Goal: Task Accomplishment & Management: Use online tool/utility

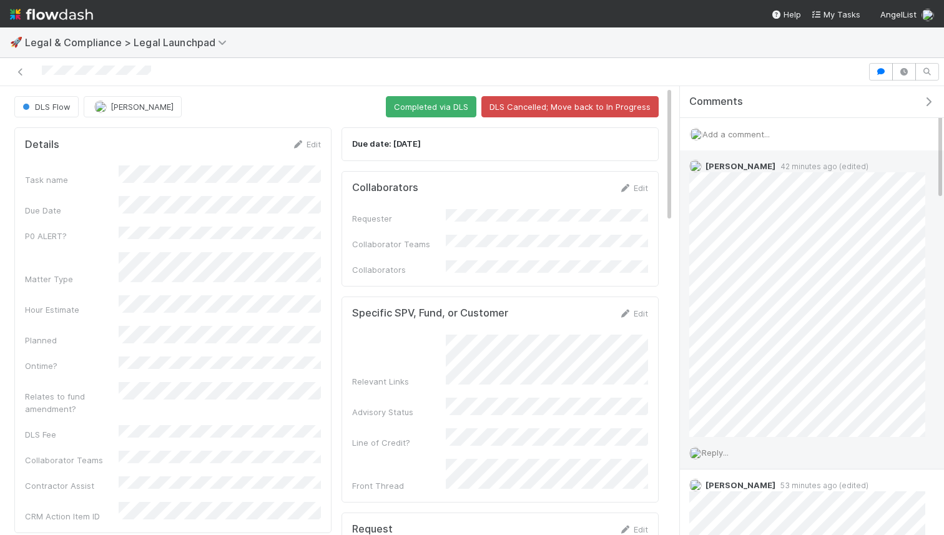
click at [715, 454] on span "Reply..." at bounding box center [714, 452] width 27 height 10
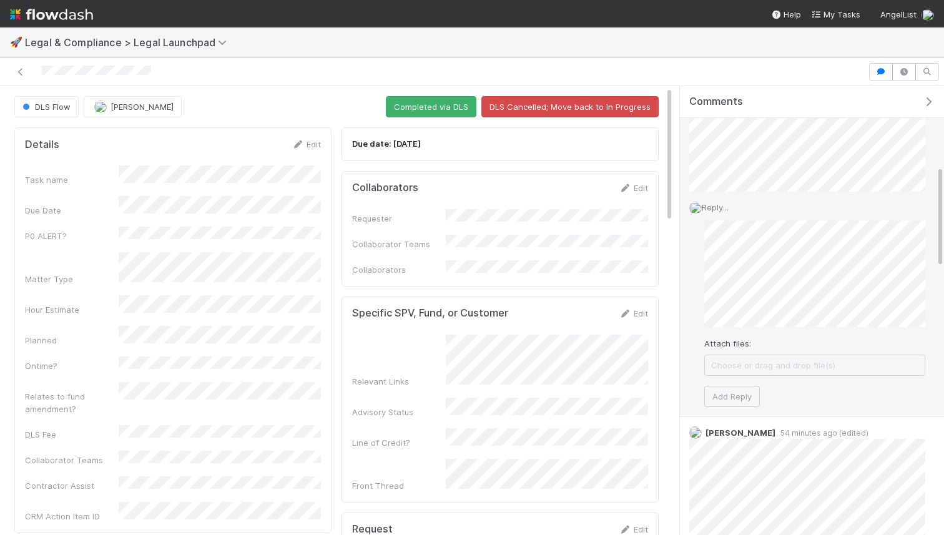
scroll to position [376, 0]
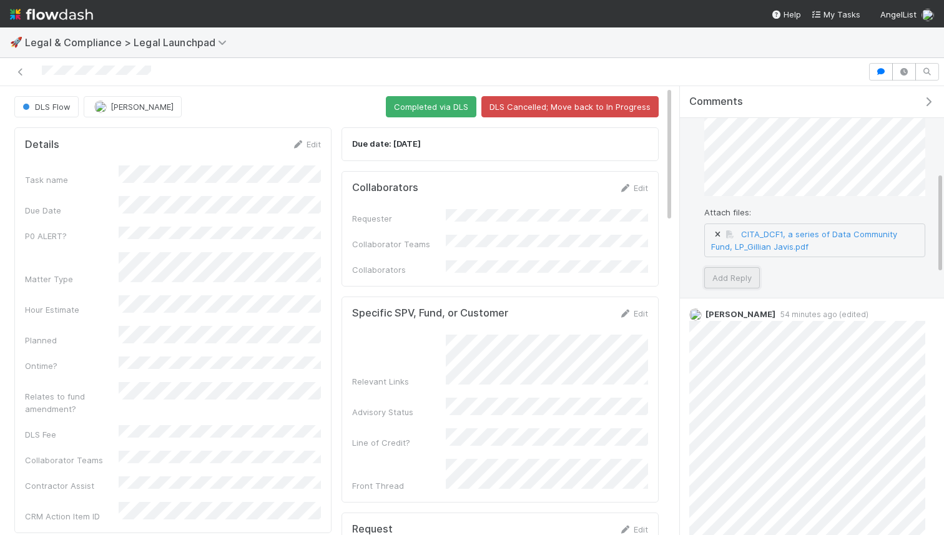
click at [711, 271] on button "Add Reply" at bounding box center [732, 277] width 56 height 21
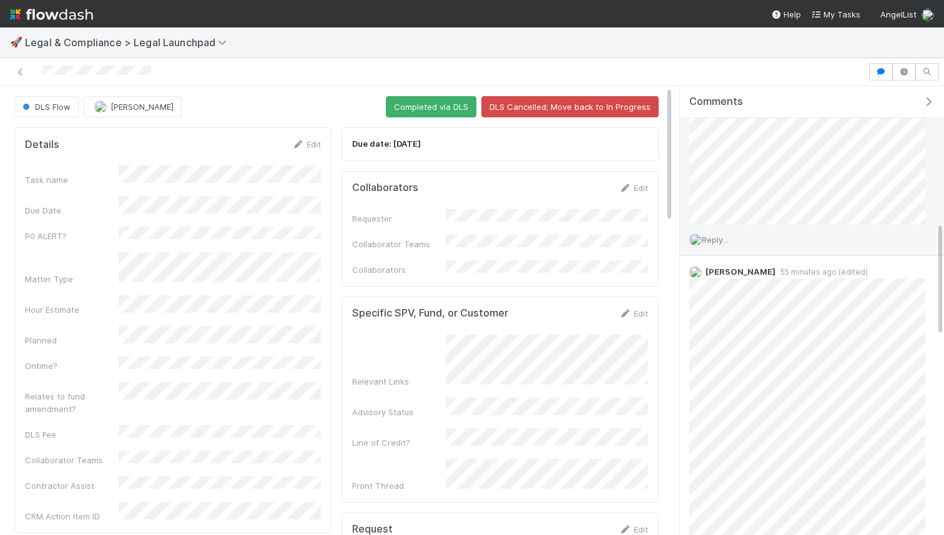
scroll to position [539, 0]
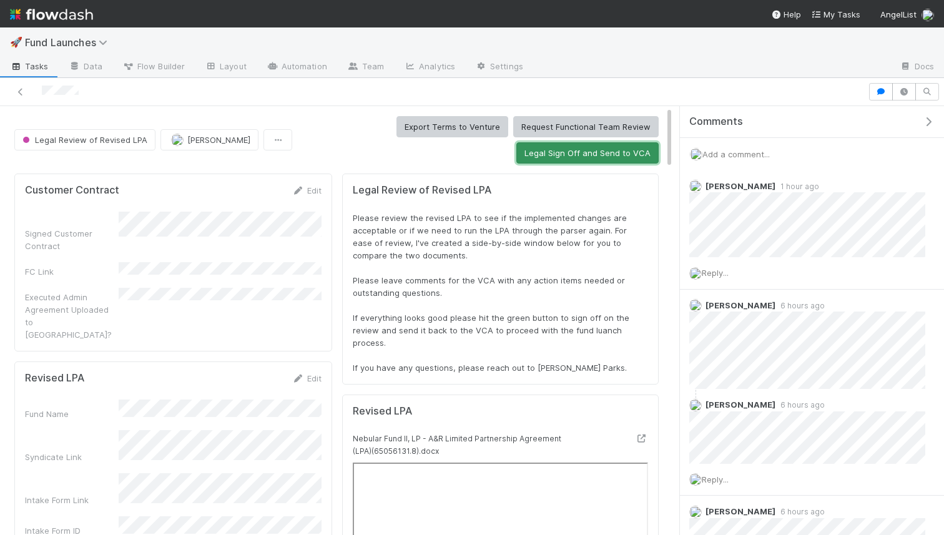
click at [575, 157] on button "Legal Sign Off and Send to VCA" at bounding box center [587, 152] width 142 height 21
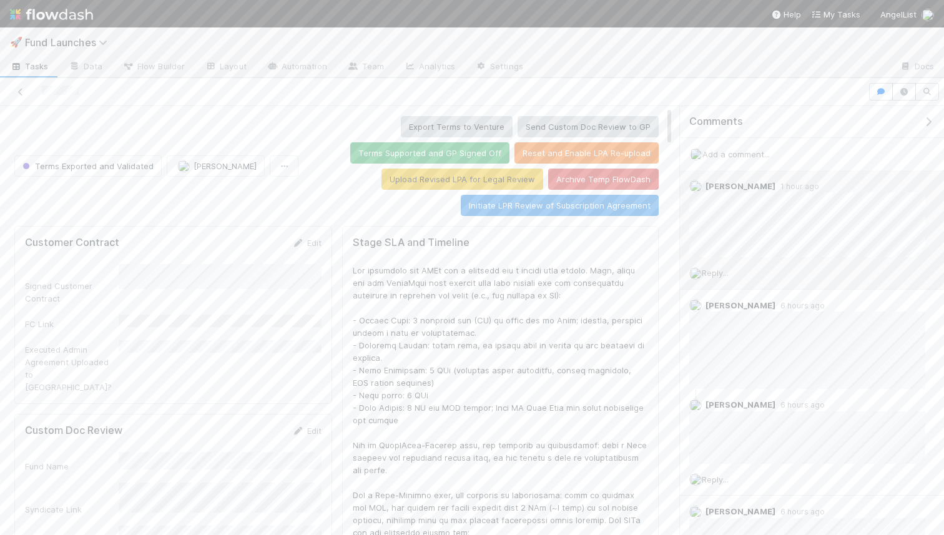
scroll to position [253, 623]
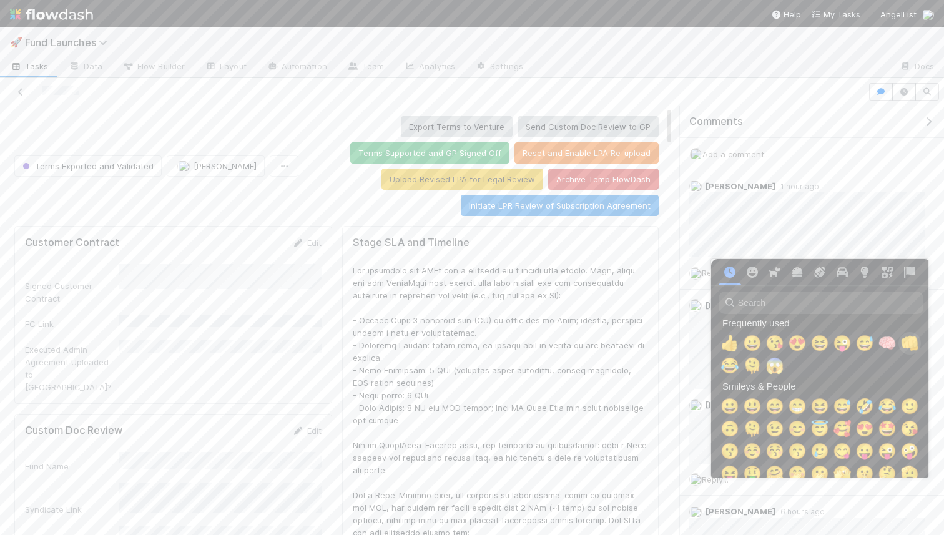
click at [904, 339] on span "👊" at bounding box center [909, 342] width 19 height 17
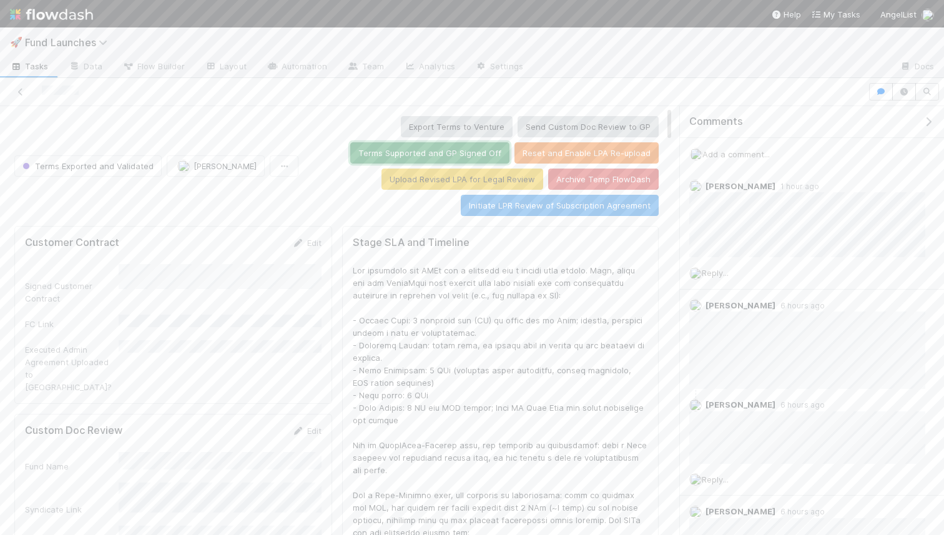
click at [386, 157] on button "Terms Supported and GP Signed Off" at bounding box center [429, 152] width 159 height 21
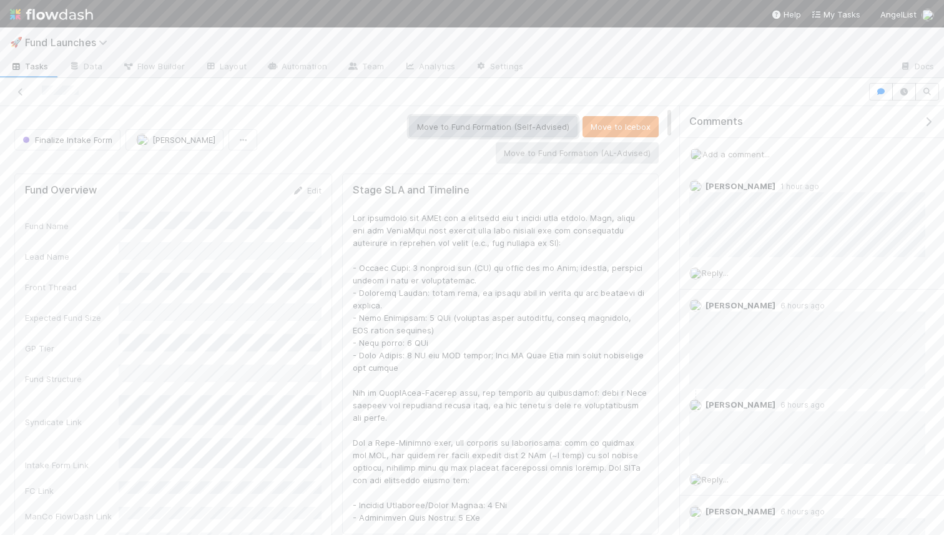
click at [448, 131] on button "Move to Fund Formation (Self-Advised)" at bounding box center [493, 126] width 168 height 21
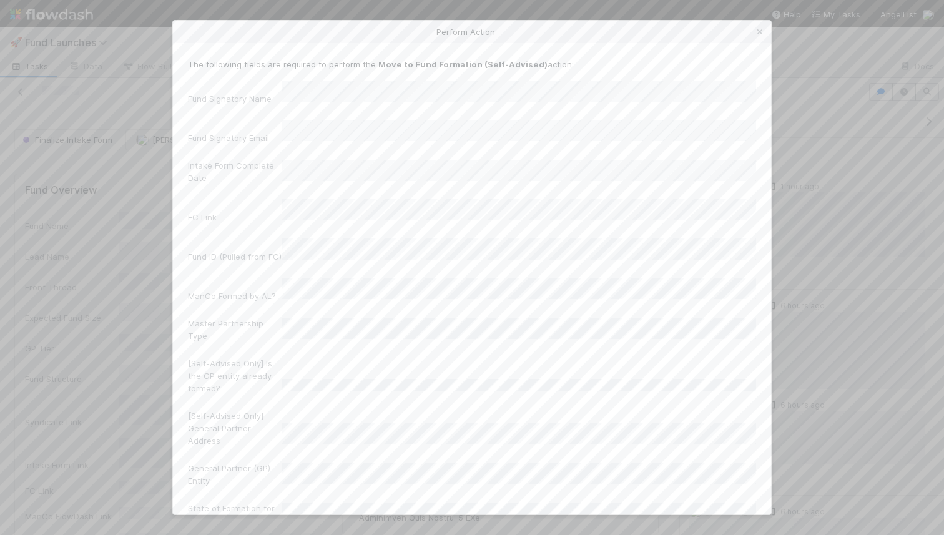
click at [324, 238] on div "Fund ID (Pulled from FC)" at bounding box center [472, 252] width 568 height 29
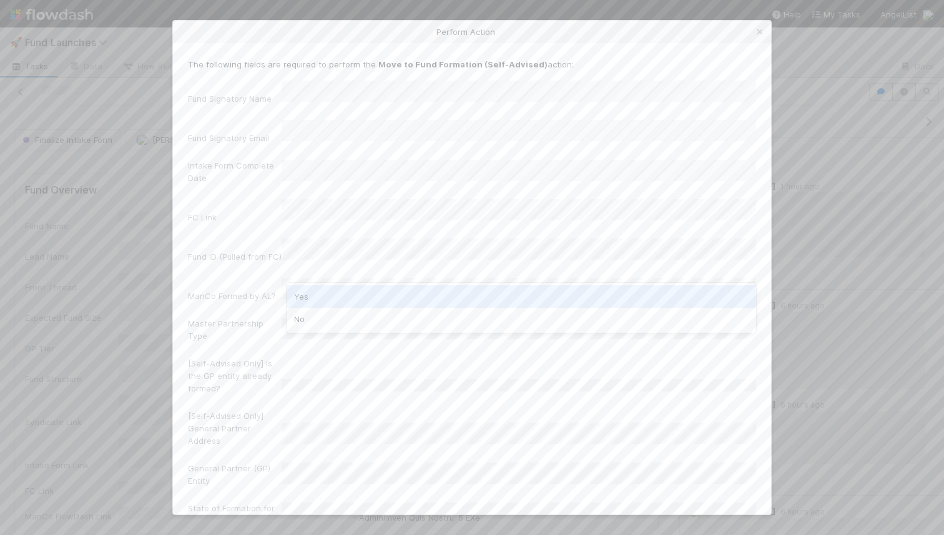
click at [326, 305] on div "Yes" at bounding box center [520, 296] width 469 height 22
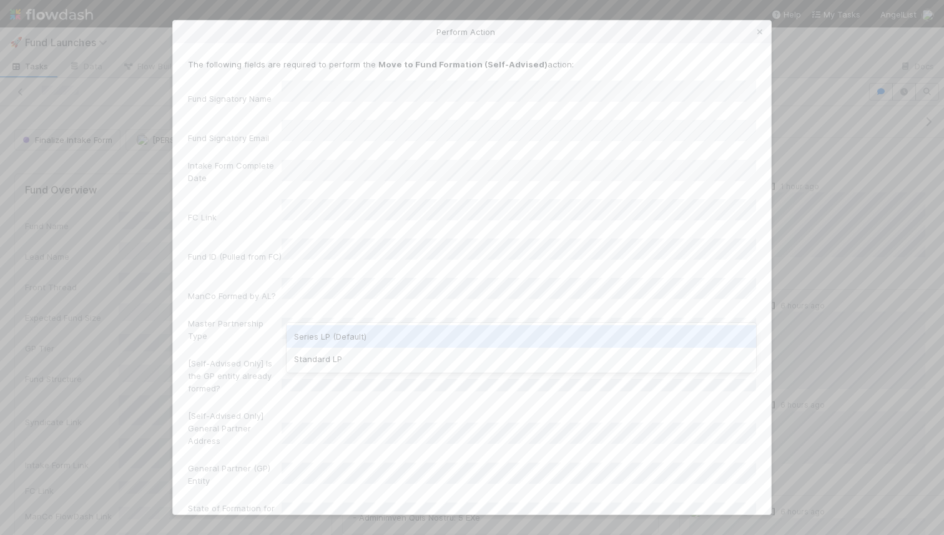
click at [340, 339] on div "Series LP (Default)" at bounding box center [520, 336] width 469 height 22
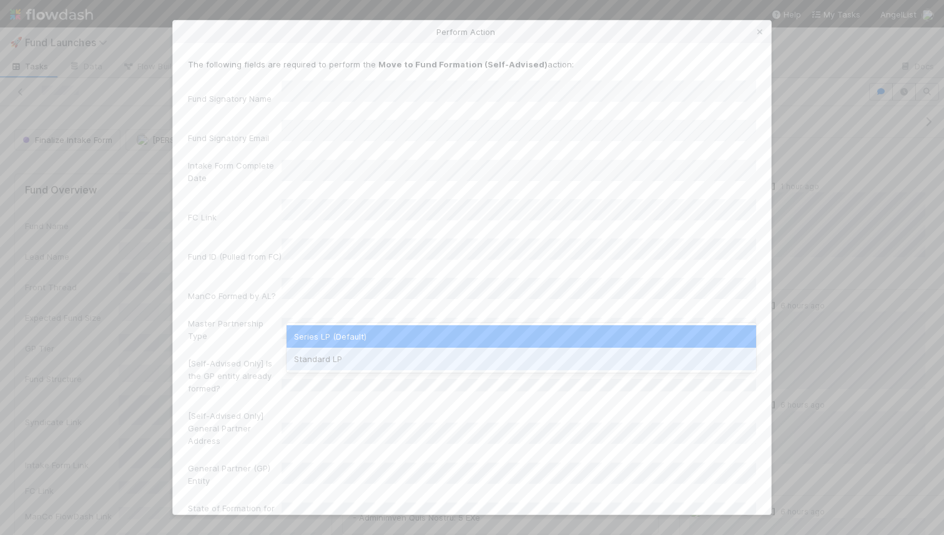
click at [339, 354] on div "Standard LP" at bounding box center [520, 359] width 469 height 22
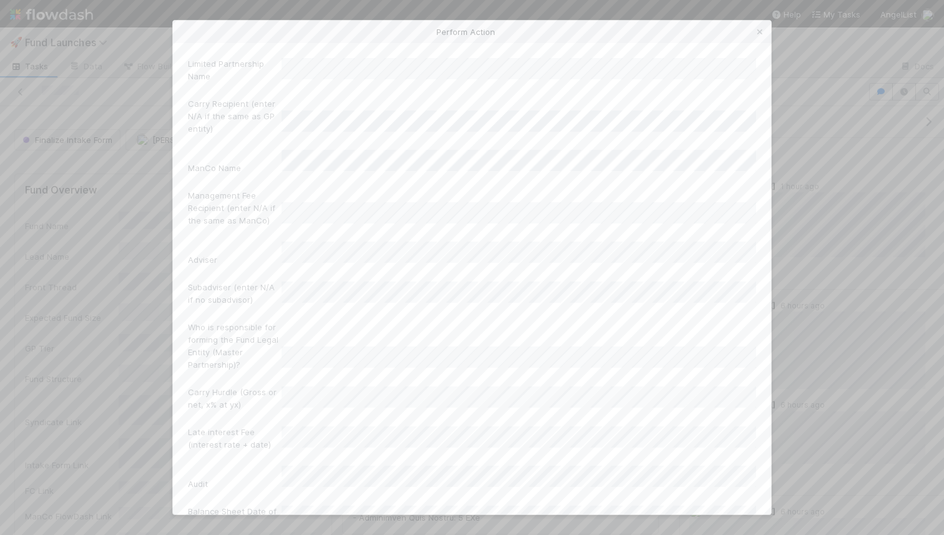
scroll to position [523, 0]
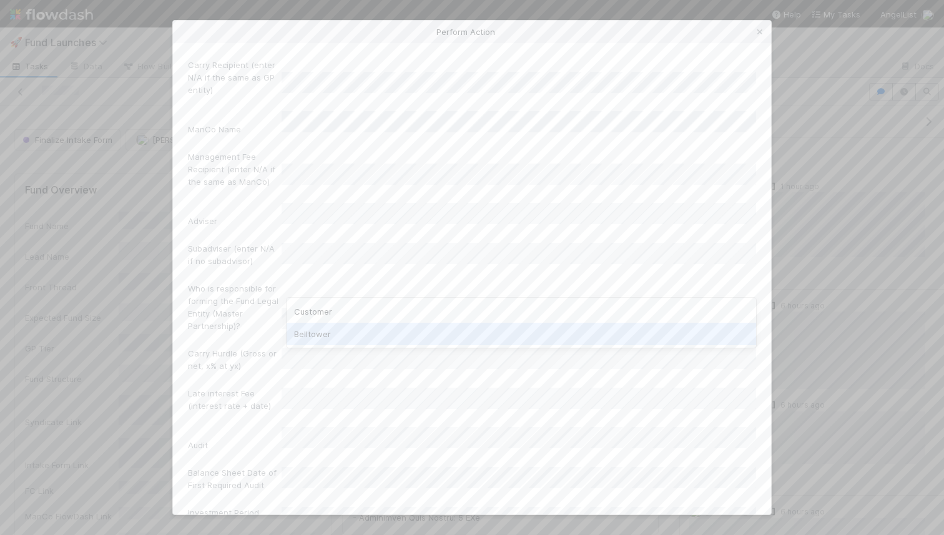
click at [319, 332] on div "Belltower" at bounding box center [520, 334] width 469 height 22
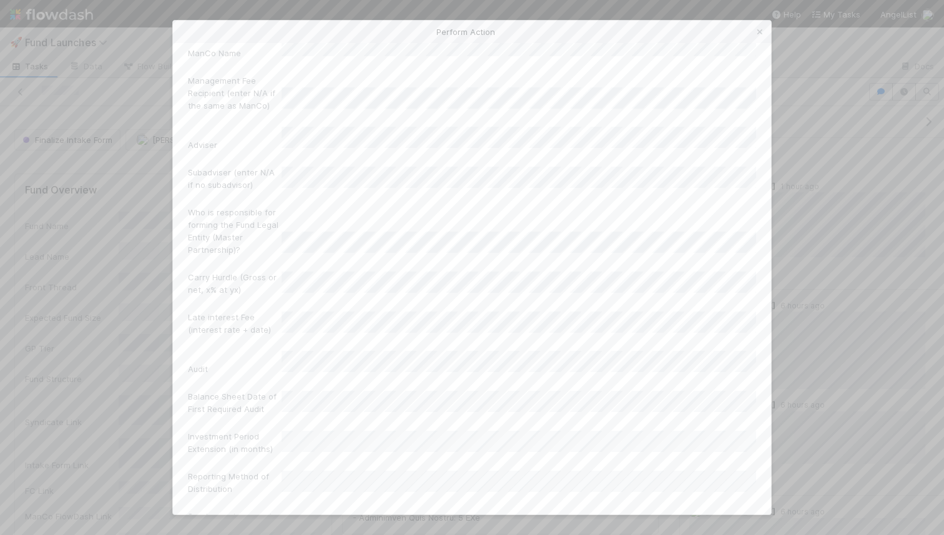
scroll to position [613, 0]
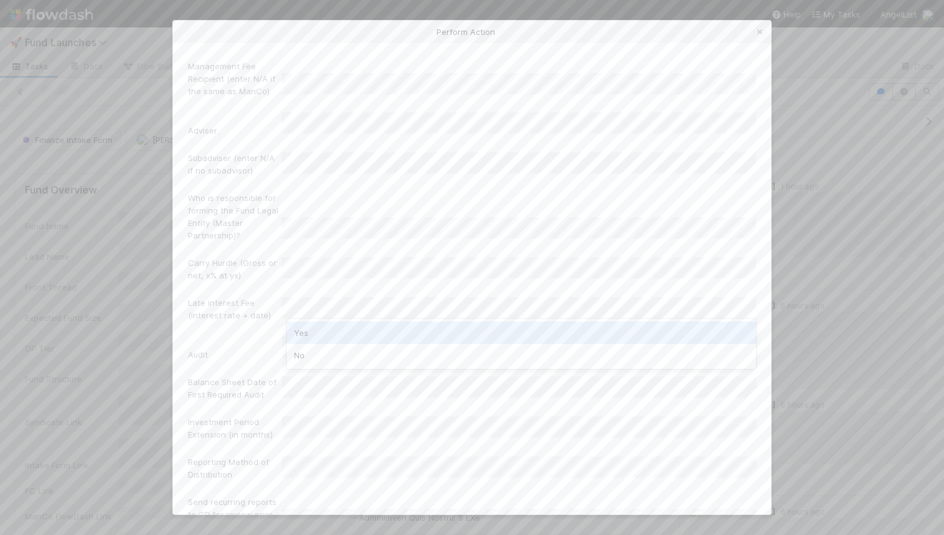
click at [329, 330] on div "Yes" at bounding box center [520, 332] width 469 height 22
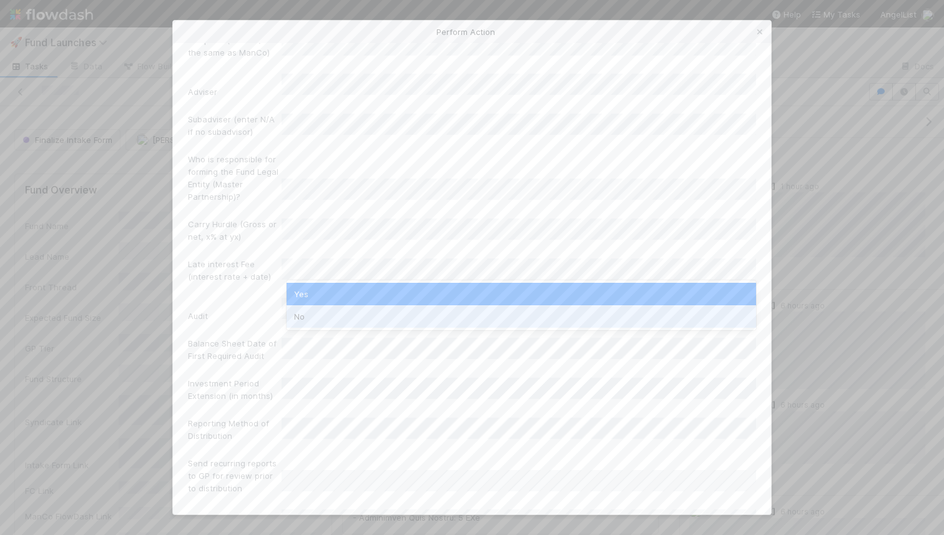
click at [380, 313] on div "No" at bounding box center [520, 316] width 469 height 22
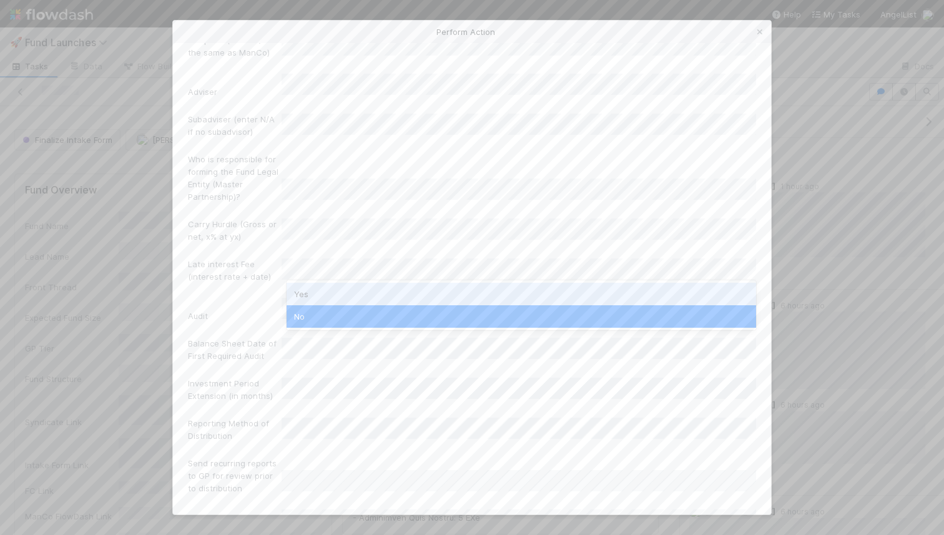
click at [343, 294] on div "Yes" at bounding box center [520, 294] width 469 height 22
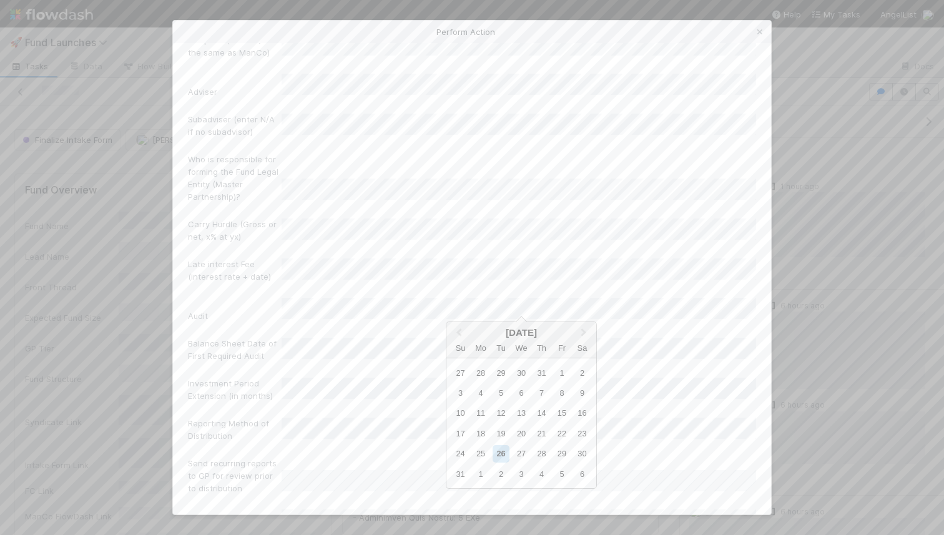
click at [527, 333] on div "August 2025" at bounding box center [521, 332] width 150 height 11
click at [583, 333] on span "Next Month" at bounding box center [583, 333] width 0 height 14
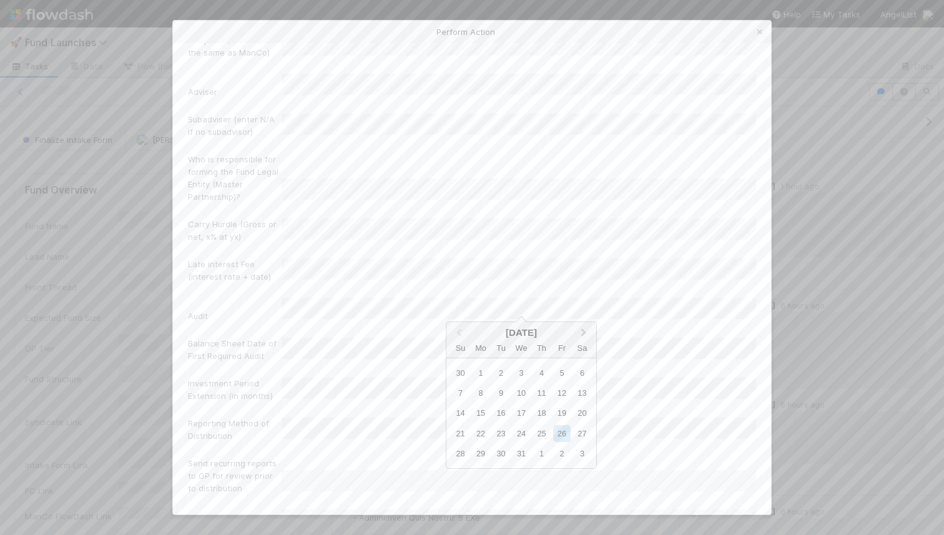
click at [583, 333] on span "Next Month" at bounding box center [583, 333] width 0 height 14
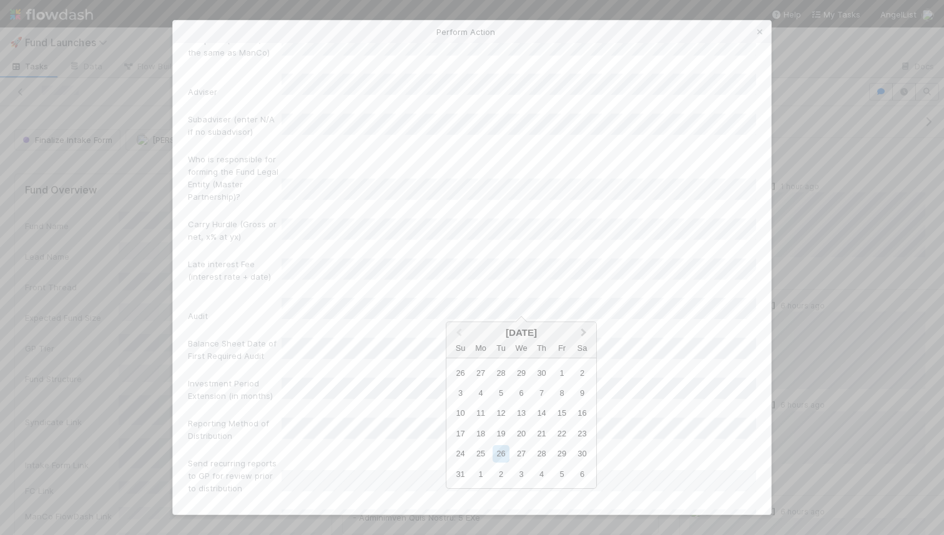
click at [583, 333] on span "Next Month" at bounding box center [583, 333] width 0 height 14
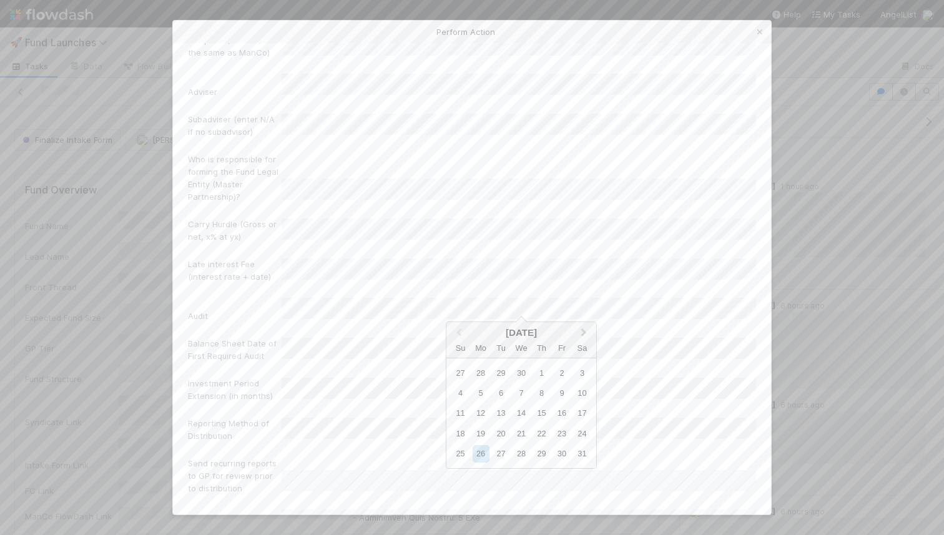
click at [583, 333] on span "Next Month" at bounding box center [583, 333] width 0 height 14
click at [543, 448] on div "31" at bounding box center [541, 453] width 17 height 17
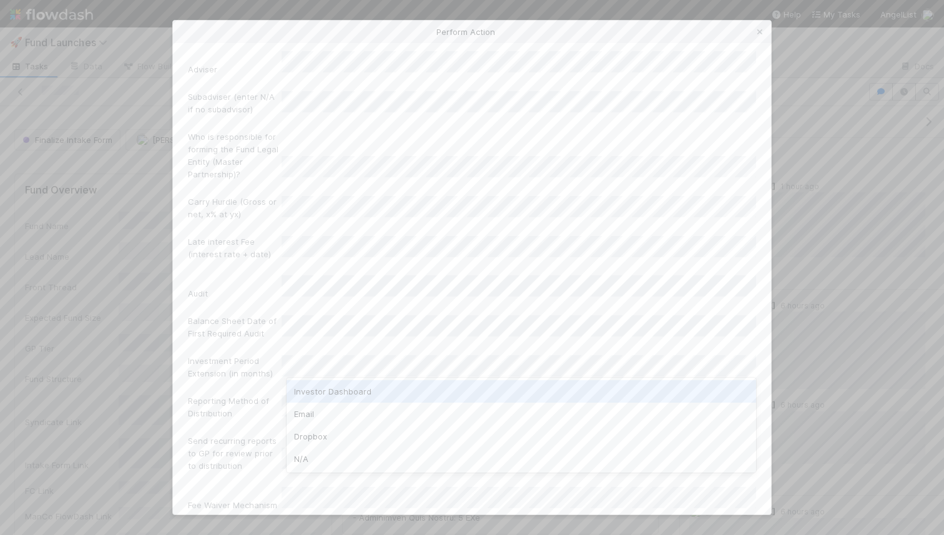
click at [341, 395] on div "Investor Dashboard" at bounding box center [520, 391] width 469 height 22
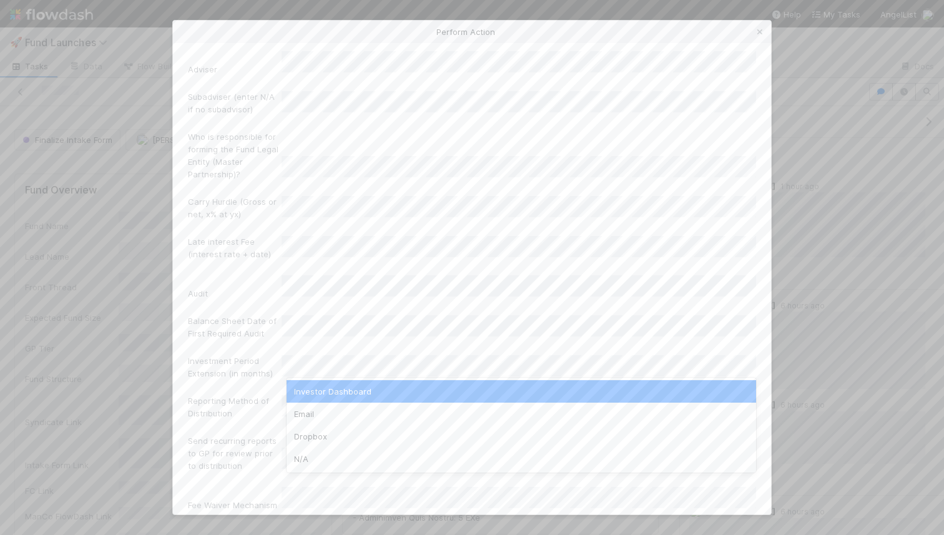
click at [265, 434] on label"] "Send recurring reports to GP for review prior to distribution" at bounding box center [235, 452] width 94 height 37
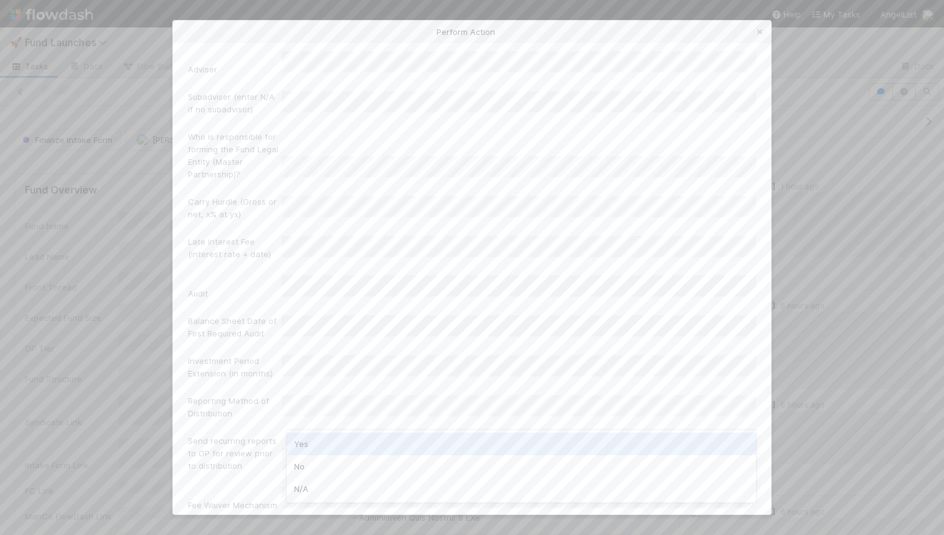
click at [308, 439] on div "Yes" at bounding box center [520, 443] width 469 height 22
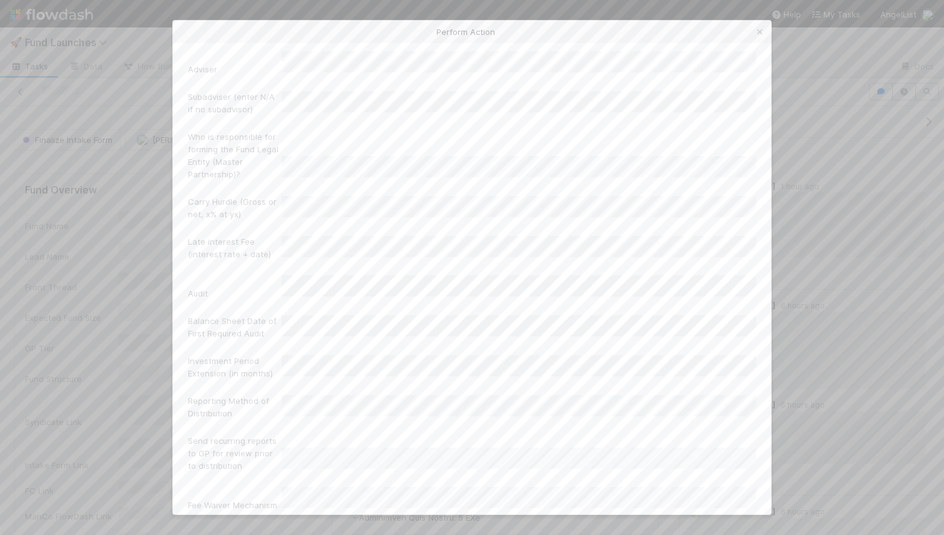
scroll to position [781, 0]
click at [322, 391] on div "SPDs" at bounding box center [520, 392] width 469 height 22
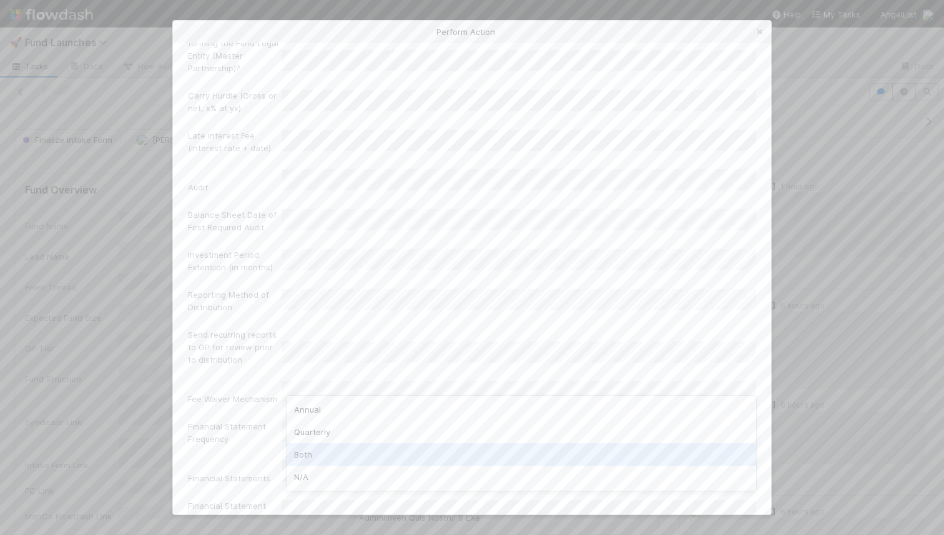
click at [311, 451] on div "Both" at bounding box center [520, 454] width 469 height 22
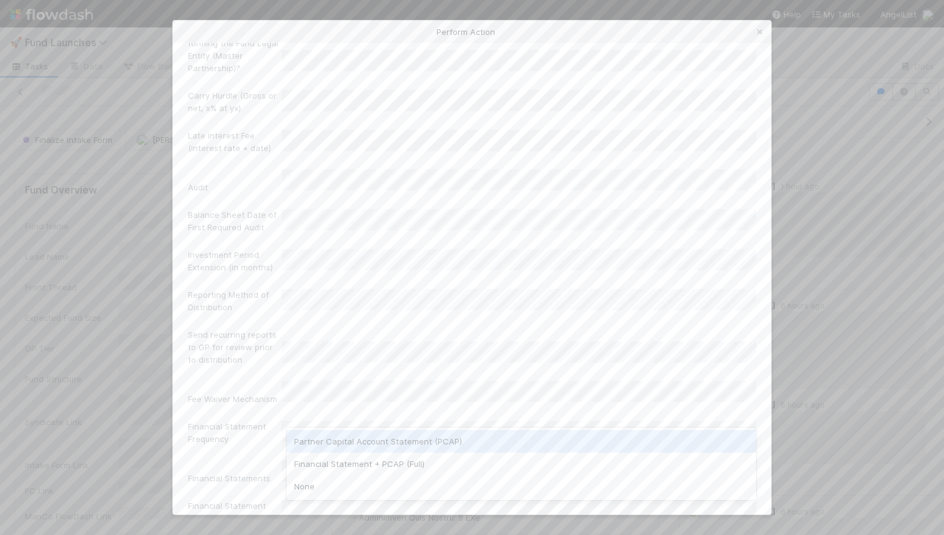
click at [308, 452] on div "Partner Capital Account Statement (PCAP)" at bounding box center [520, 441] width 469 height 22
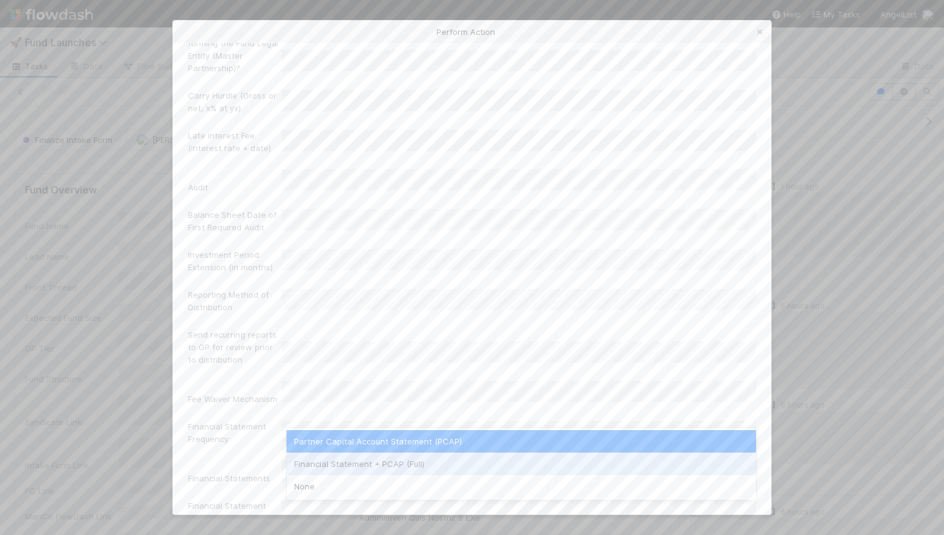
click at [317, 461] on div "Financial Statement + PCAP (Full)" at bounding box center [520, 463] width 469 height 22
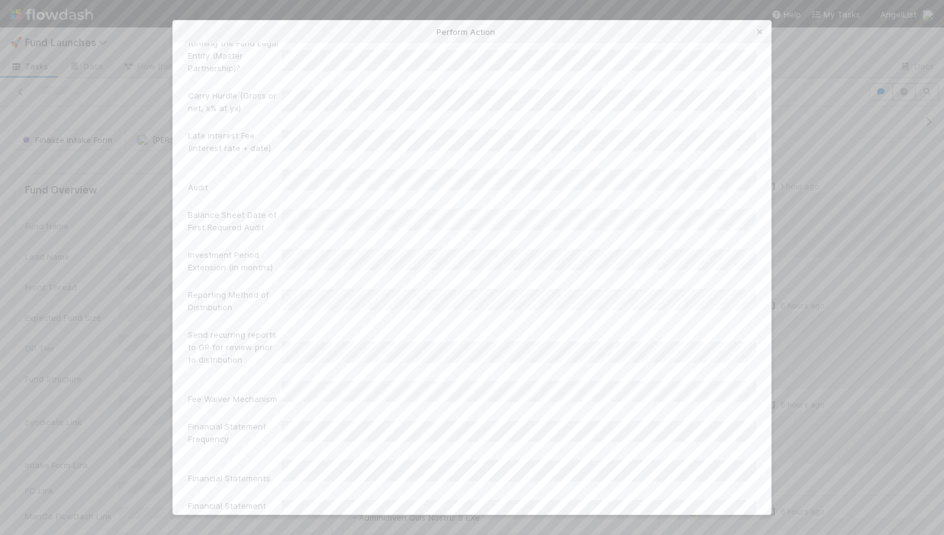
click at [253, 420] on label"] "Financial Statement Frequency" at bounding box center [235, 432] width 94 height 25
click at [345, 342] on div "45 days" at bounding box center [520, 332] width 469 height 22
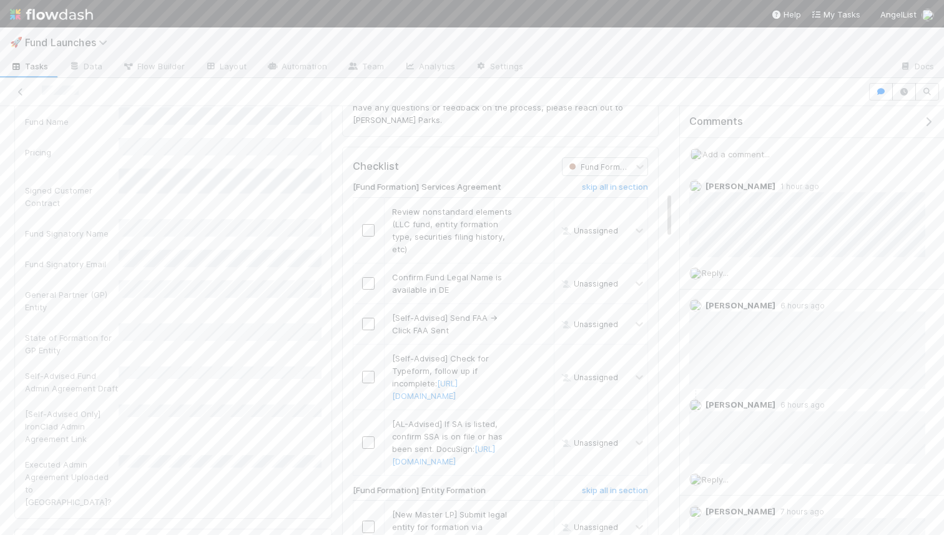
scroll to position [773, 0]
click at [719, 152] on span "Add a comment..." at bounding box center [735, 154] width 67 height 10
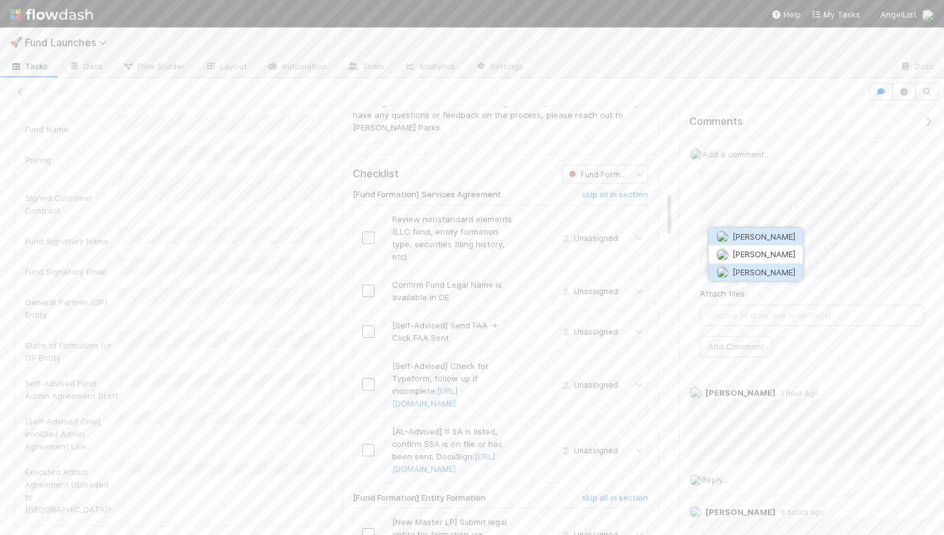
click at [748, 265] on button "[PERSON_NAME]" at bounding box center [755, 271] width 94 height 17
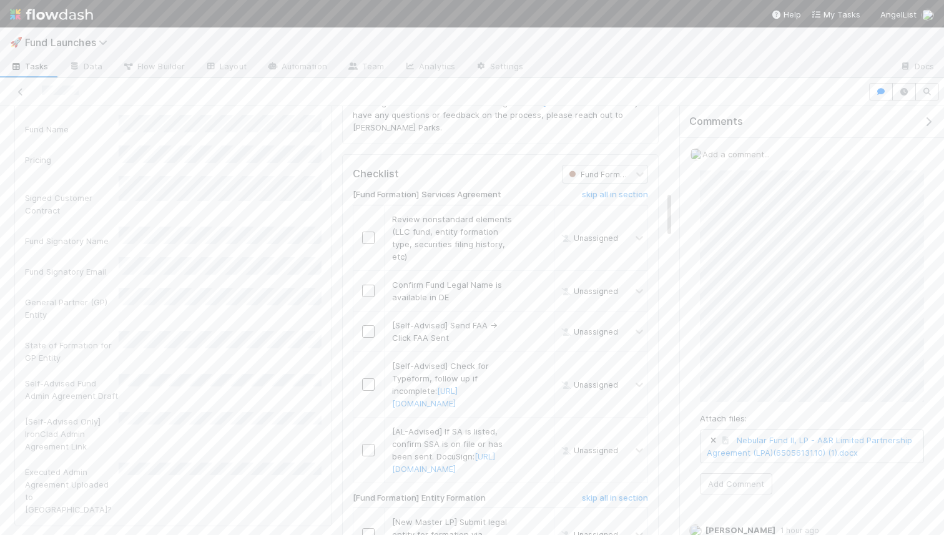
scroll to position [684, 0]
click at [714, 477] on button "Add Comment" at bounding box center [736, 483] width 72 height 21
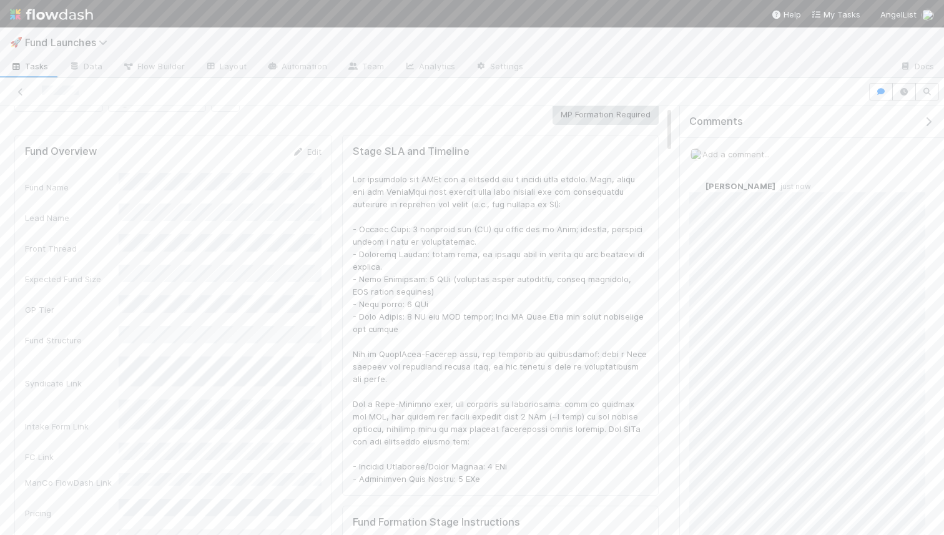
scroll to position [0, 0]
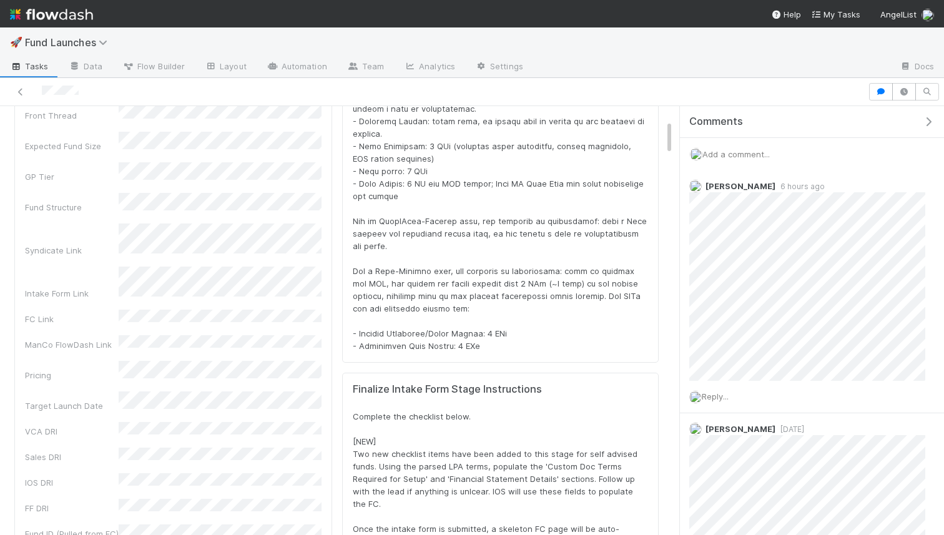
scroll to position [253, 623]
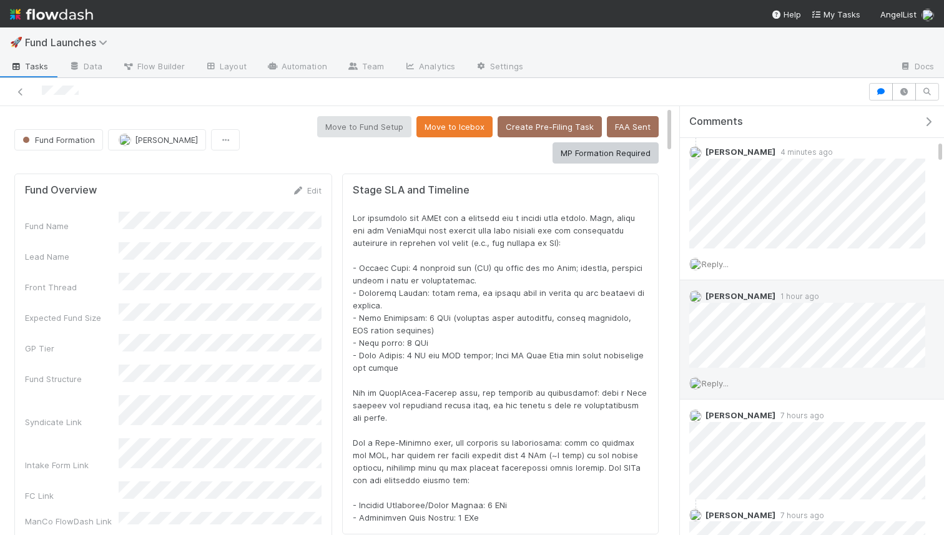
scroll to position [973, 0]
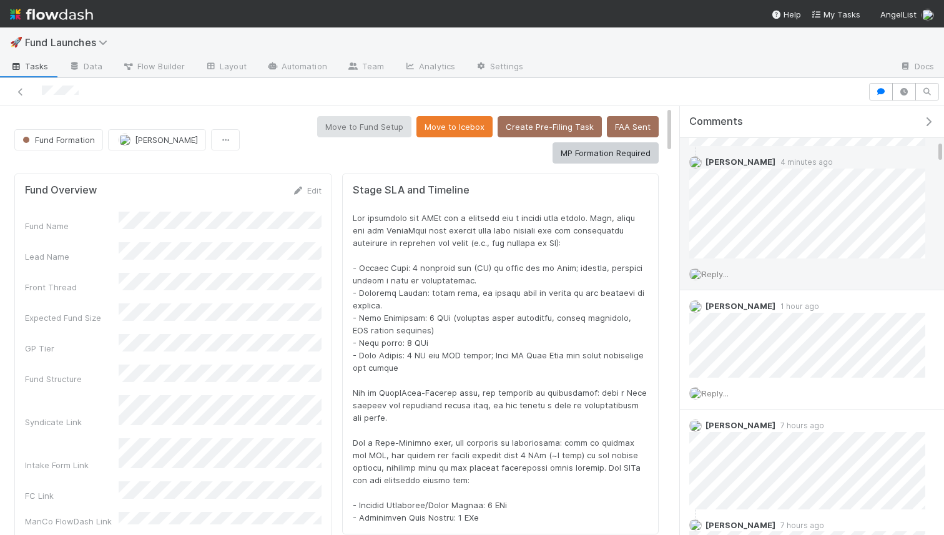
click at [723, 277] on span "Reply..." at bounding box center [714, 274] width 27 height 10
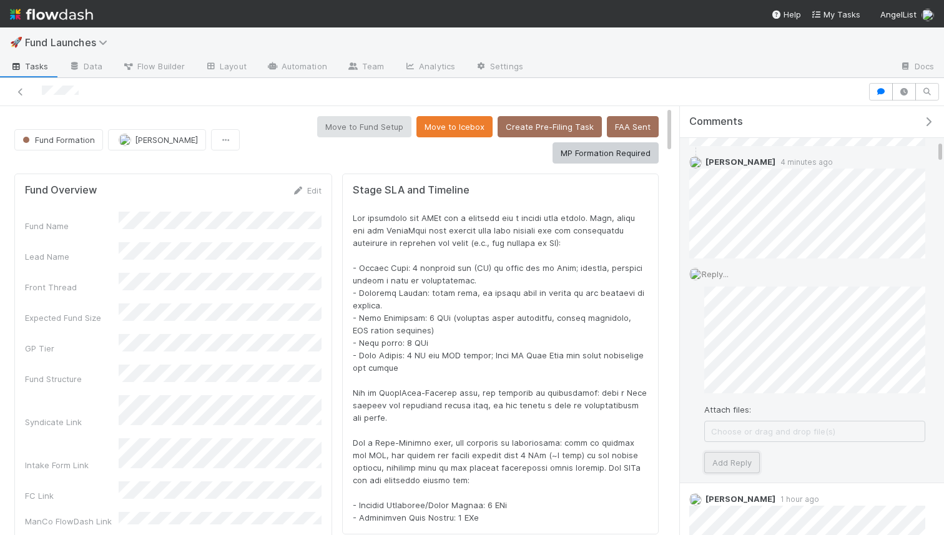
click at [721, 457] on button "Add Reply" at bounding box center [732, 462] width 56 height 21
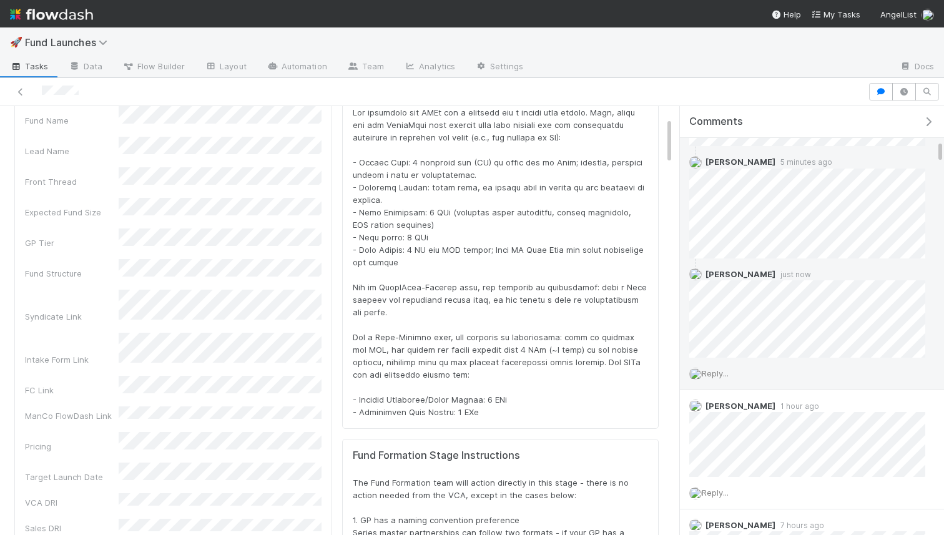
scroll to position [64, 0]
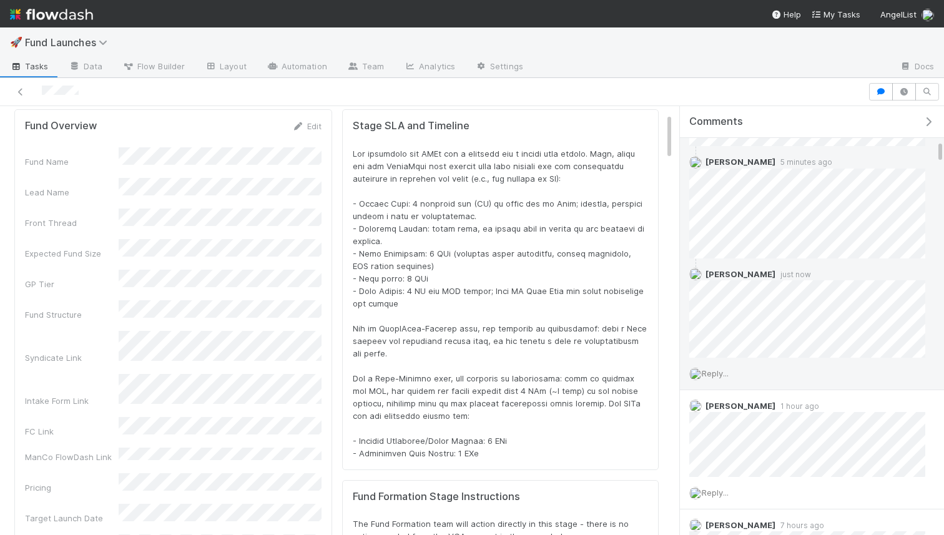
click at [313, 117] on div "Fund Overview Edit Fund Name Lead Name Front Thread Expected Fund Size GP Tier …" at bounding box center [173, 442] width 318 height 666
click at [313, 124] on link "Edit" at bounding box center [306, 126] width 29 height 10
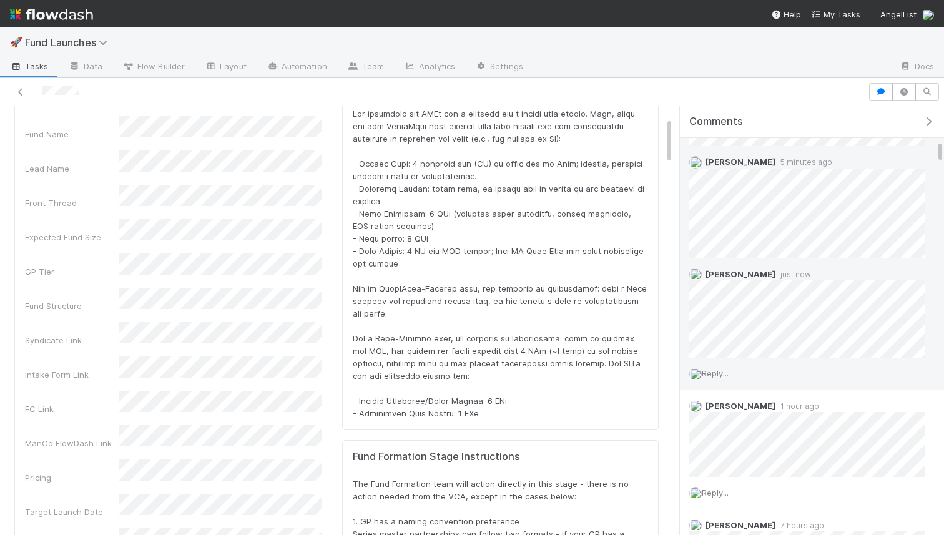
scroll to position [0, 0]
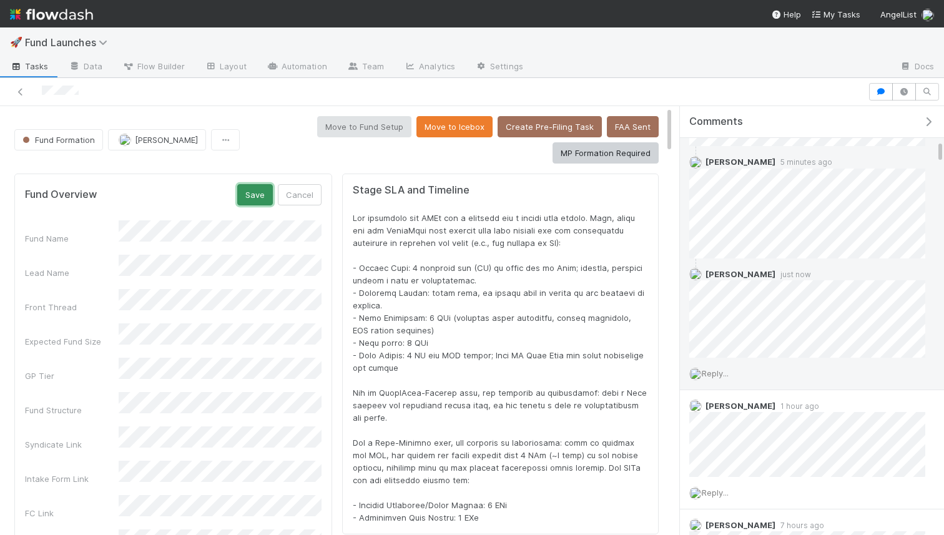
click at [253, 202] on button "Save" at bounding box center [255, 194] width 36 height 21
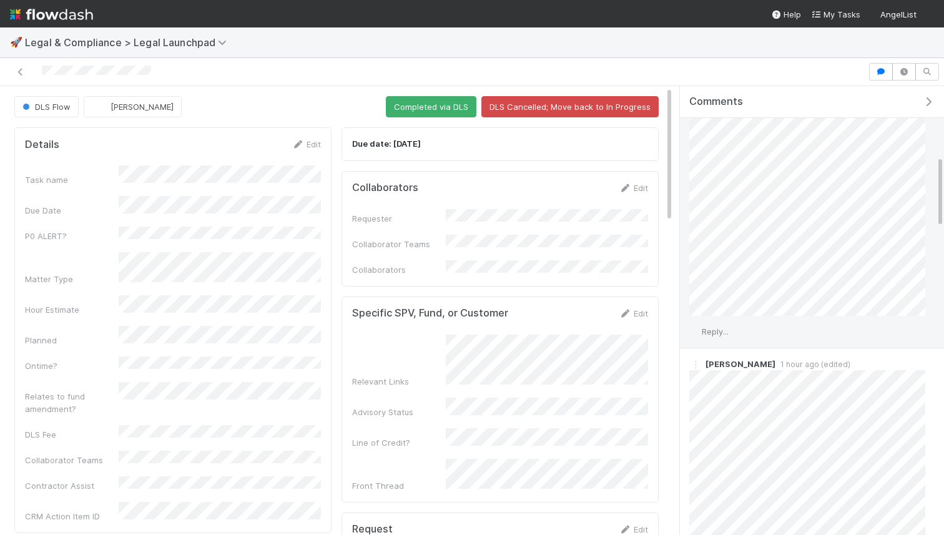
scroll to position [691, 0]
click at [718, 290] on span "Reply..." at bounding box center [714, 290] width 27 height 10
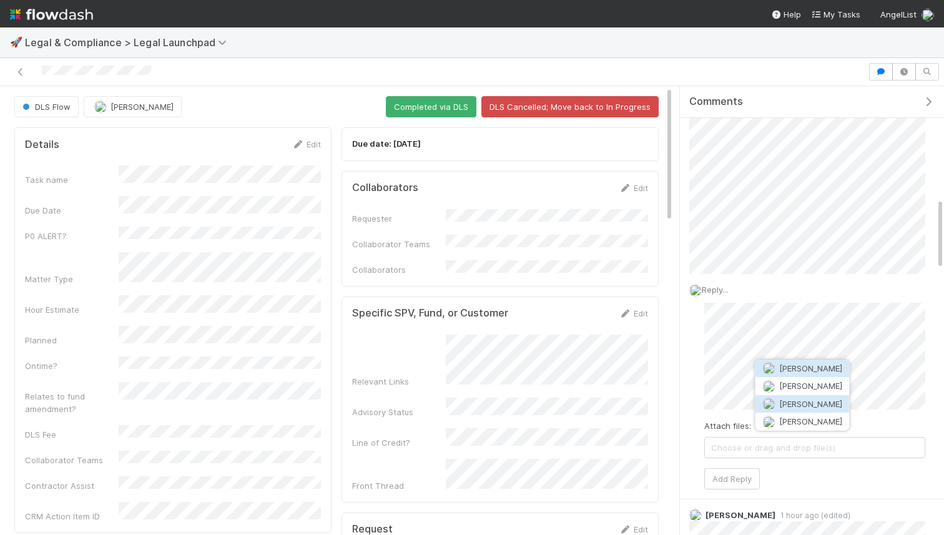
click at [785, 402] on span "[PERSON_NAME]" at bounding box center [810, 404] width 63 height 10
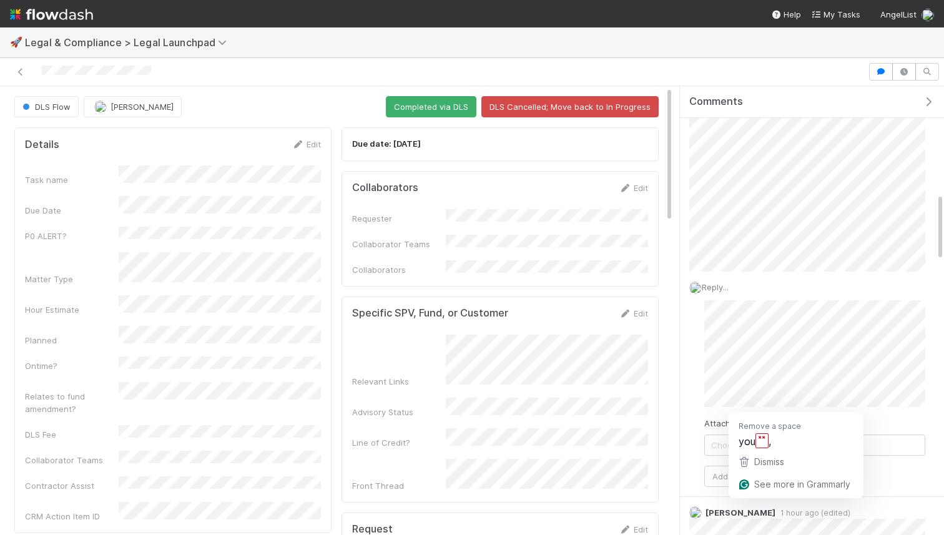
scroll to position [709, 0]
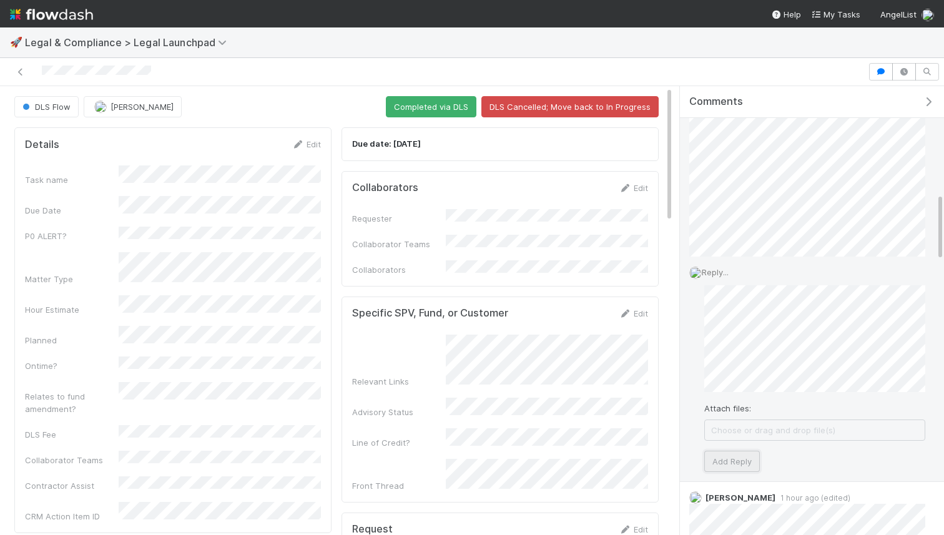
click at [711, 461] on button "Add Reply" at bounding box center [732, 461] width 56 height 21
